Goal: Task Accomplishment & Management: Use online tool/utility

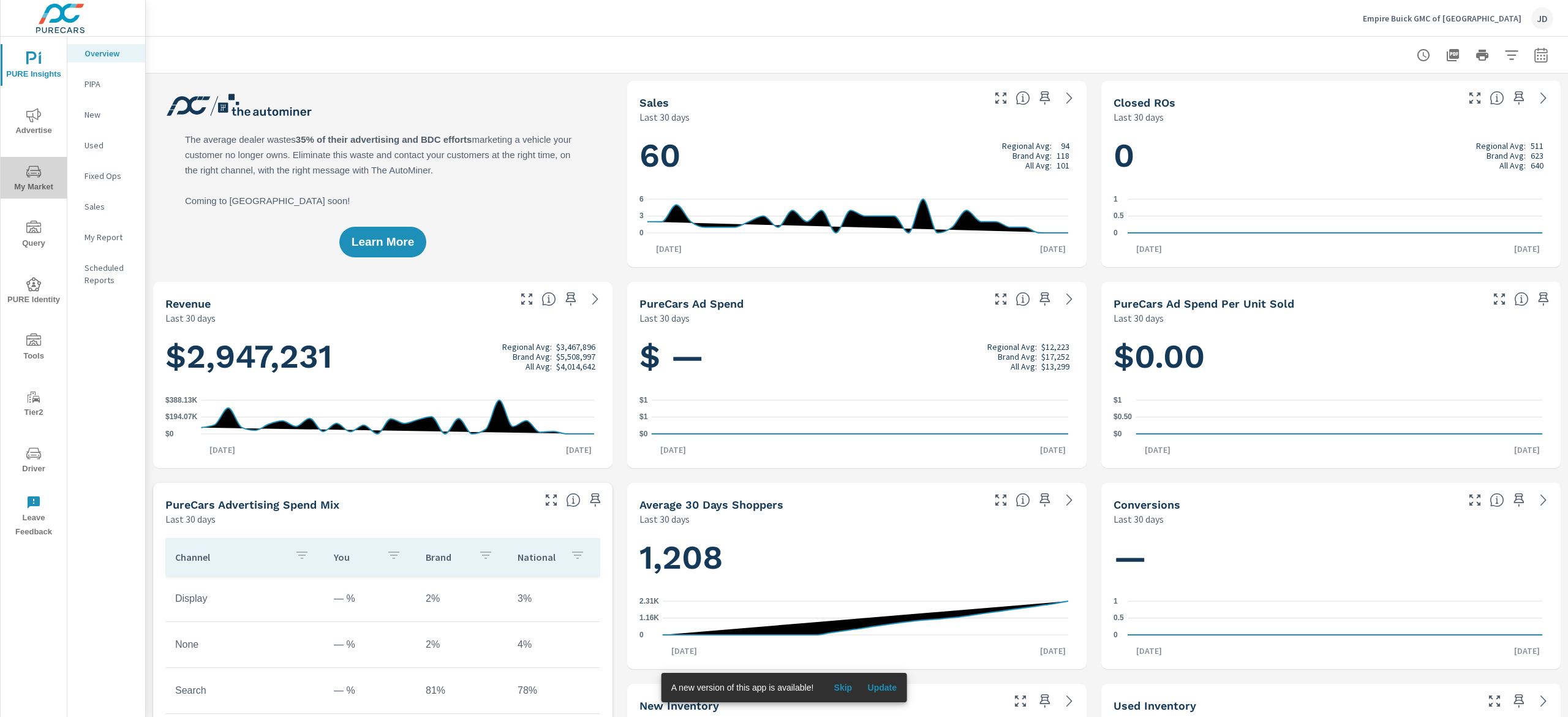
click at [33, 193] on span "My Market" at bounding box center [34, 179] width 58 height 30
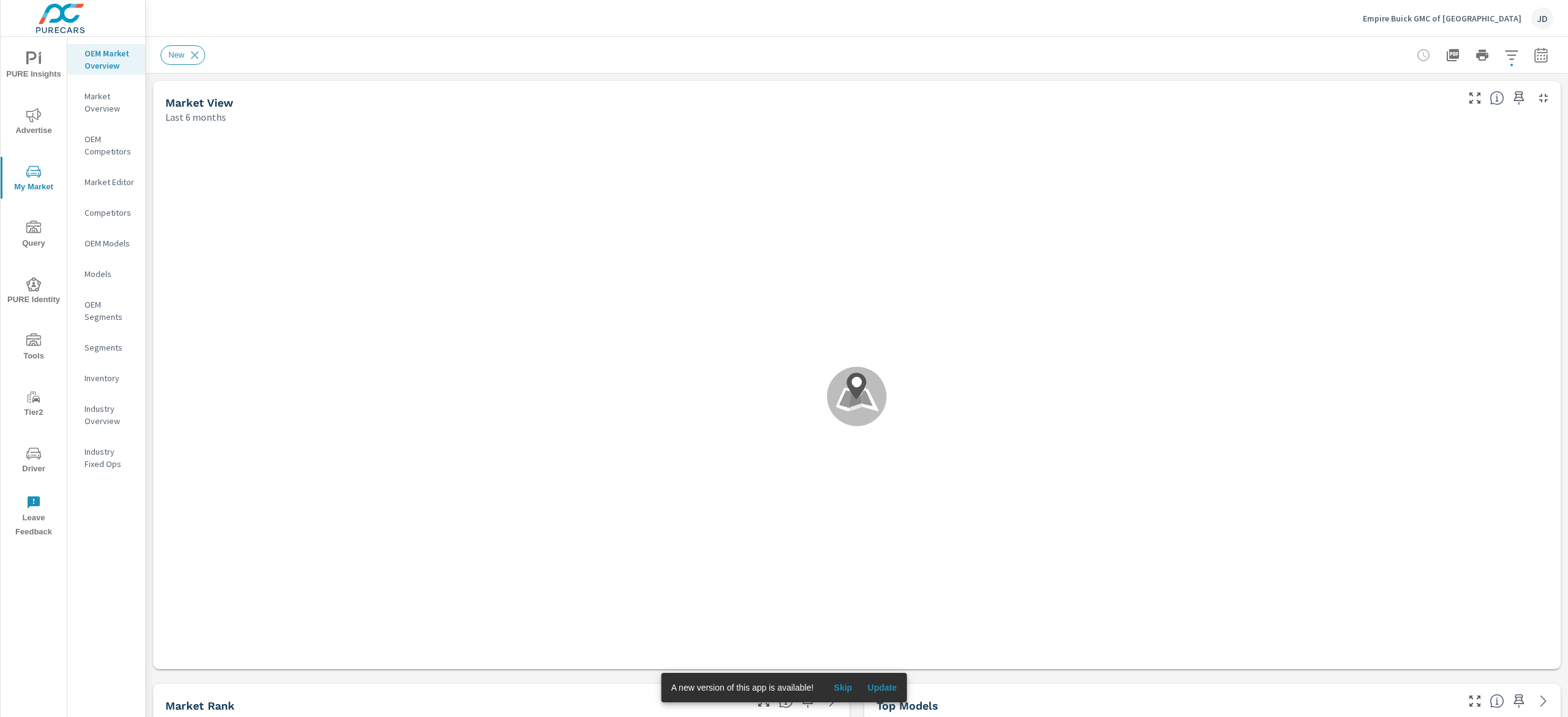
scroll to position [1, 0]
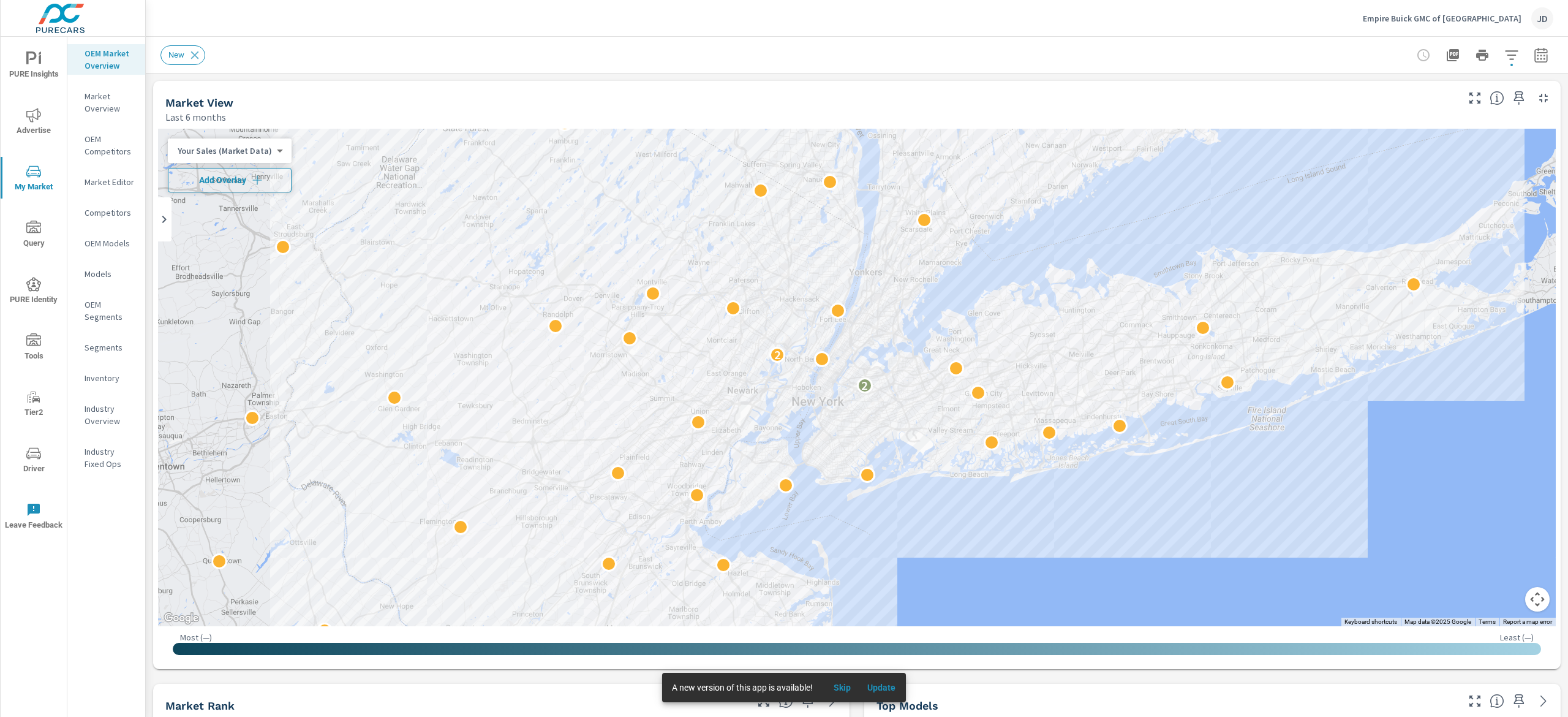
click at [253, 186] on button "Add Overlay" at bounding box center [229, 180] width 124 height 25
click at [1504, 58] on icon "button" at bounding box center [1512, 56] width 15 height 15
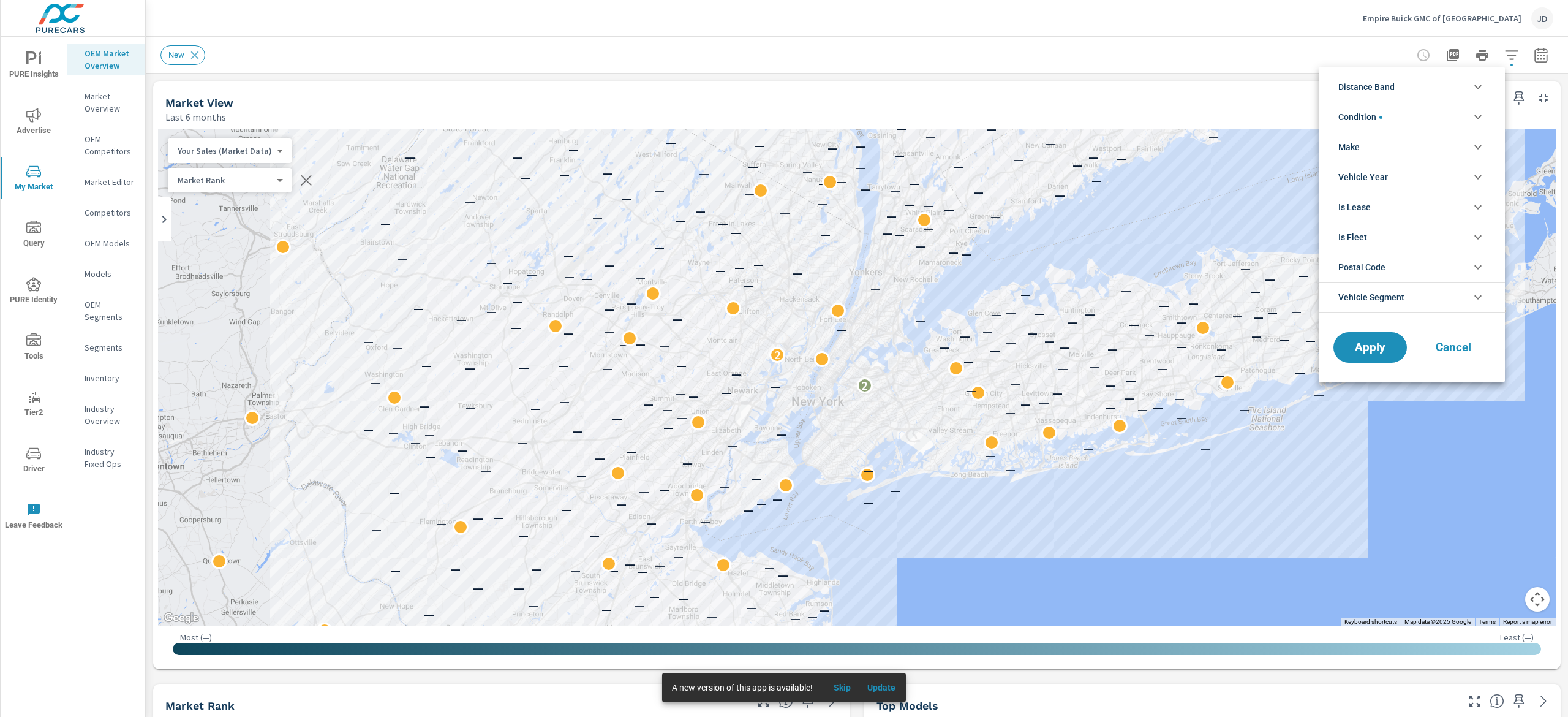
click at [1412, 88] on li "Distance Band" at bounding box center [1411, 87] width 186 height 30
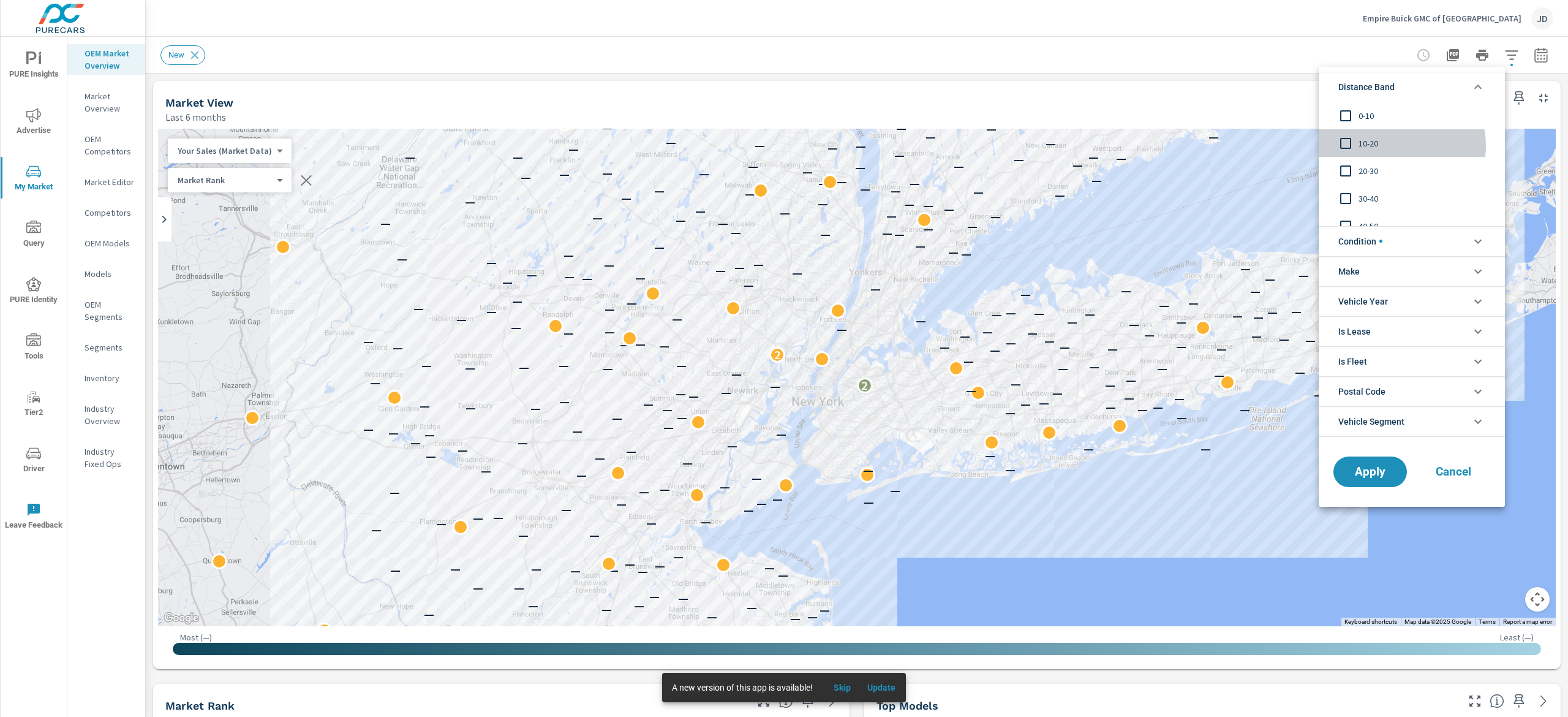
drag, startPoint x: 1395, startPoint y: 146, endPoint x: 1387, endPoint y: 133, distance: 15.3
click at [1394, 145] on span "10-20" at bounding box center [1425, 143] width 134 height 15
drag, startPoint x: 1387, startPoint y: 133, endPoint x: 1378, endPoint y: 107, distance: 27.5
click at [1378, 107] on div "0-10" at bounding box center [1410, 116] width 184 height 28
click at [1372, 470] on span "Apply" at bounding box center [1369, 472] width 50 height 12
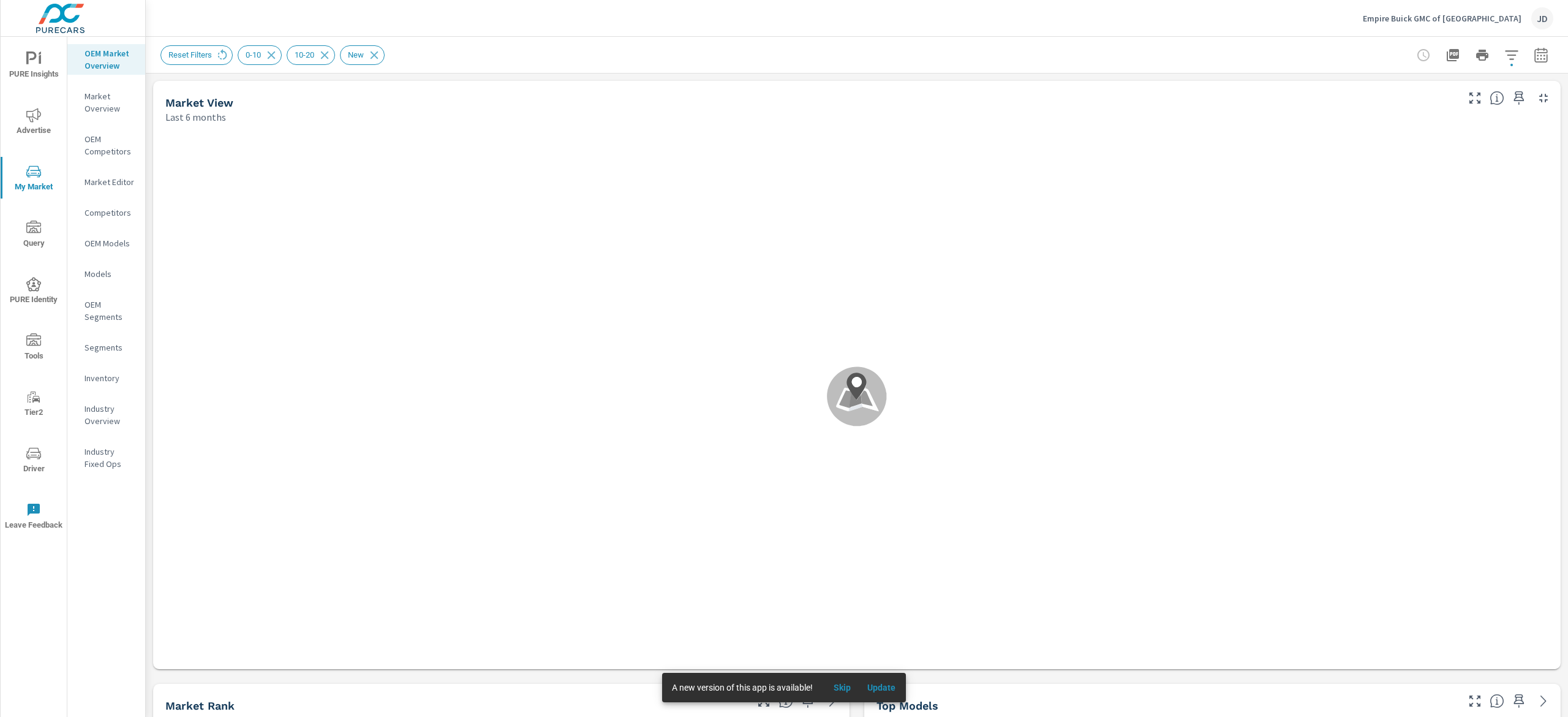
scroll to position [1, 0]
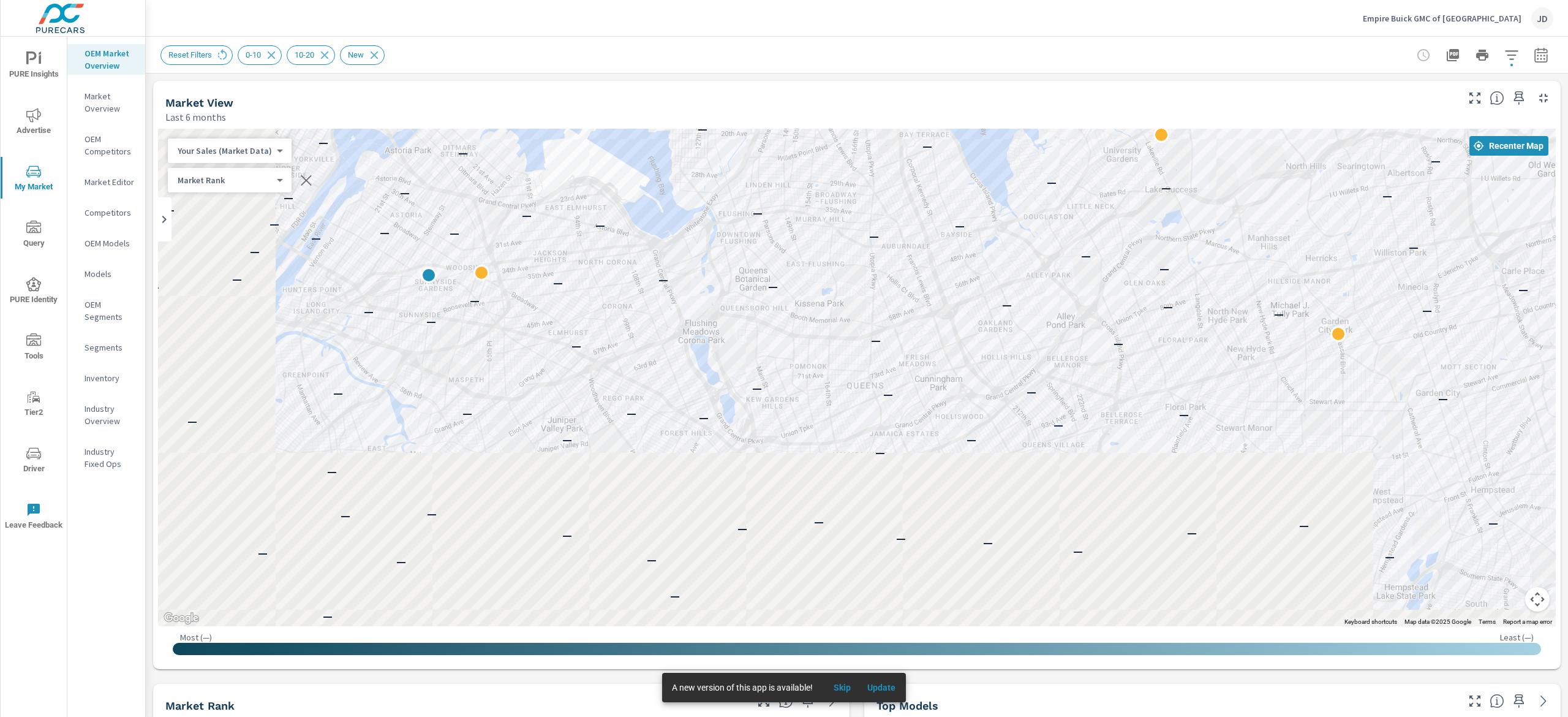
drag, startPoint x: 692, startPoint y: 320, endPoint x: 877, endPoint y: 156, distance: 247.2
click at [877, 156] on div "— — — — — — — — — — — — — — — — — — — — — — — — — — — — — — — — — — — — — — — —…" at bounding box center [857, 378] width 1398 height 498
